Goal: Task Accomplishment & Management: Use online tool/utility

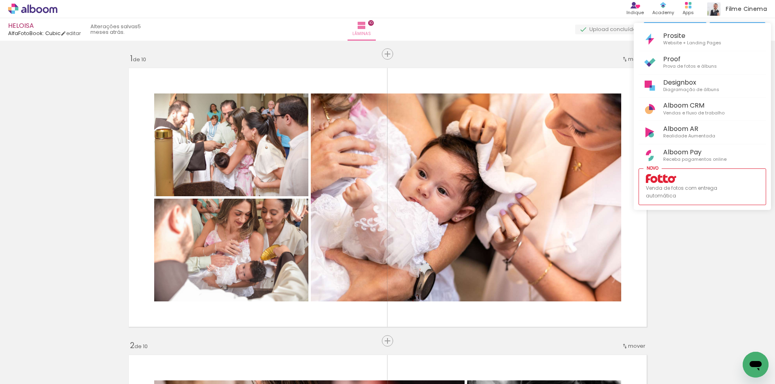
click at [672, 98] on li "Alboom CRM Vendas e fluxo de trabalho" at bounding box center [701, 109] width 127 height 23
click at [671, 104] on span "Alboom CRM" at bounding box center [693, 106] width 61 height 8
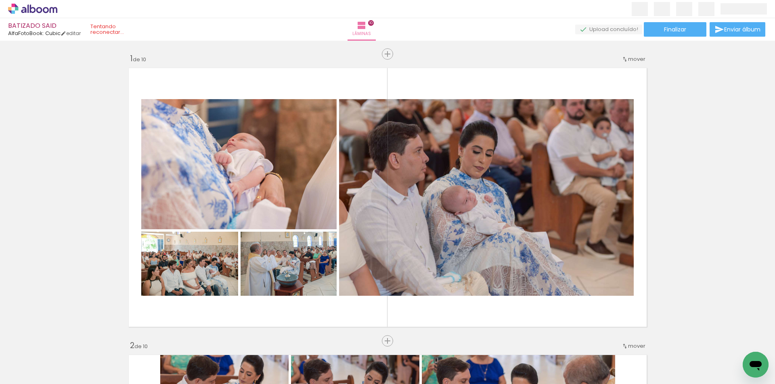
scroll to position [2340, 0]
